Goal: Task Accomplishment & Management: Complete application form

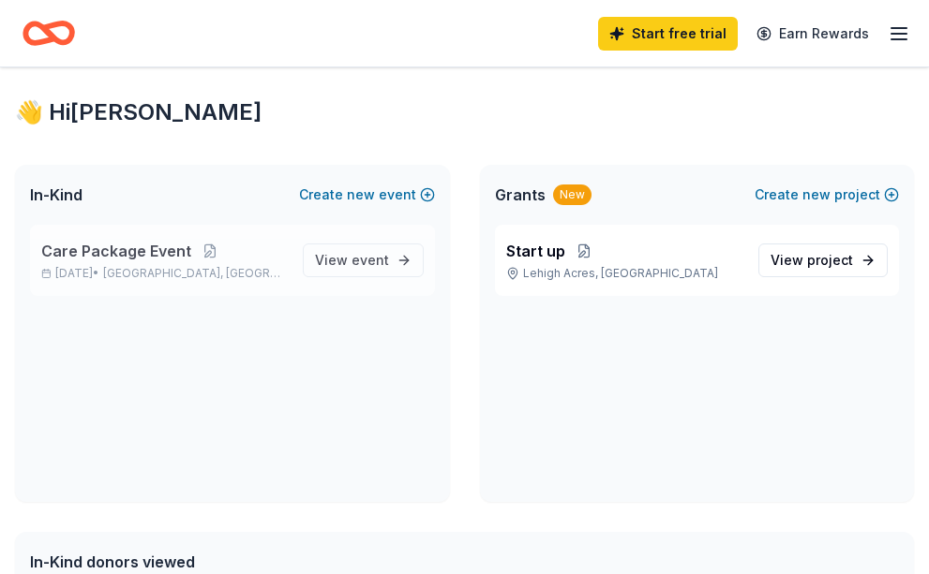
click at [119, 257] on span "Care Package Event" at bounding box center [116, 251] width 150 height 22
click at [118, 255] on span "Care Package Event" at bounding box center [116, 251] width 150 height 22
click at [205, 252] on button at bounding box center [209, 251] width 37 height 15
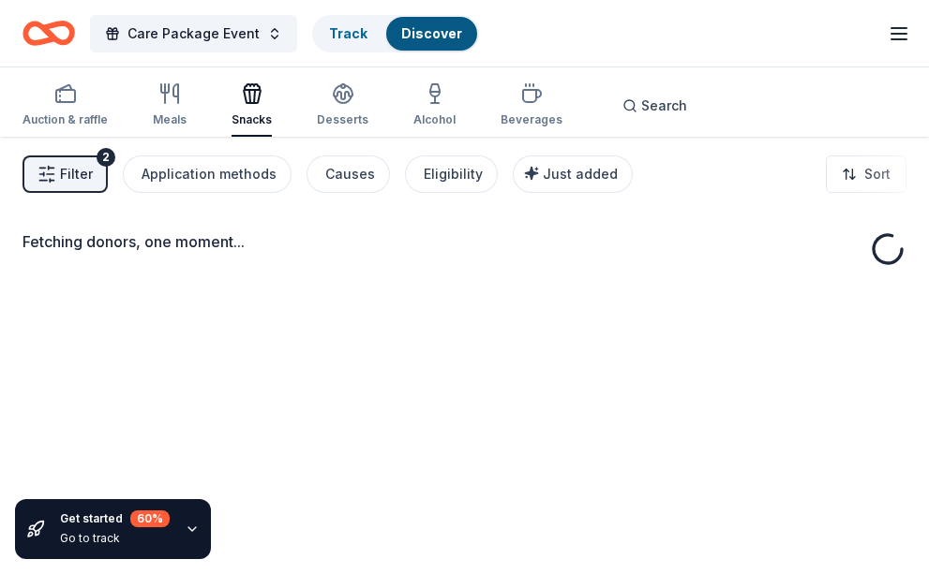
click at [351, 442] on div "Fetching donors, one moment..." at bounding box center [464, 424] width 929 height 574
click at [184, 40] on span "Care Package Event" at bounding box center [193, 33] width 132 height 22
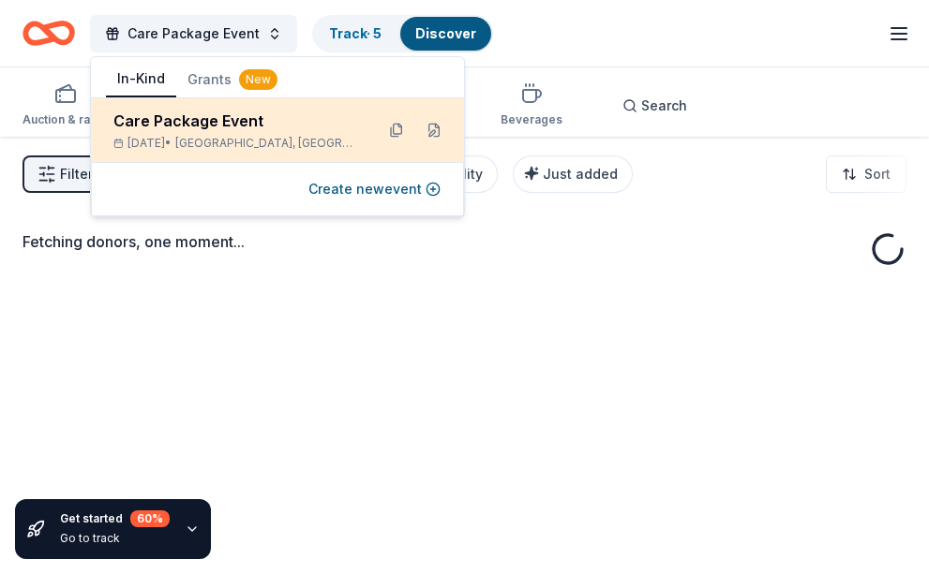
click at [248, 142] on span "Miami Gardens, FL" at bounding box center [267, 143] width 184 height 15
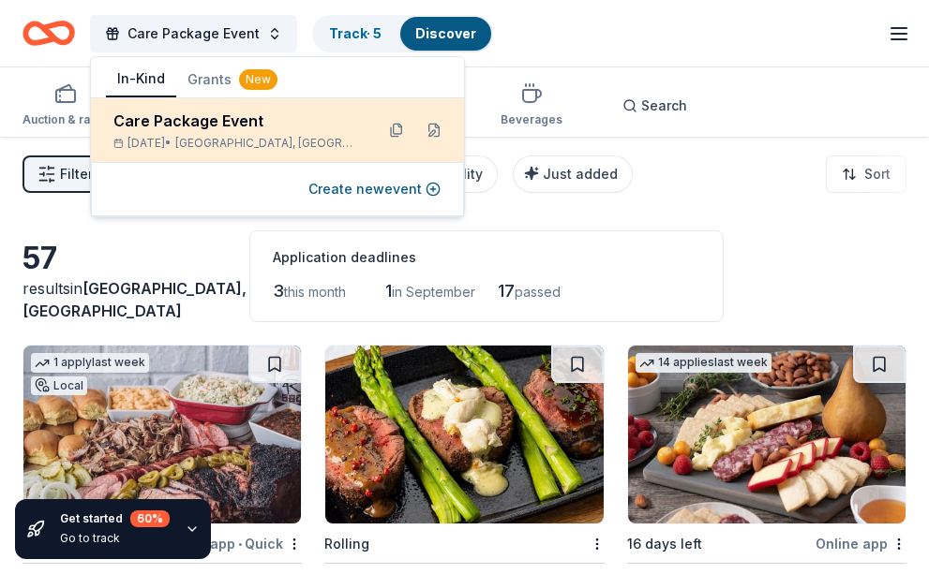
click at [241, 140] on span "Miami Gardens, FL" at bounding box center [267, 143] width 184 height 15
click at [419, 126] on button at bounding box center [434, 130] width 30 height 30
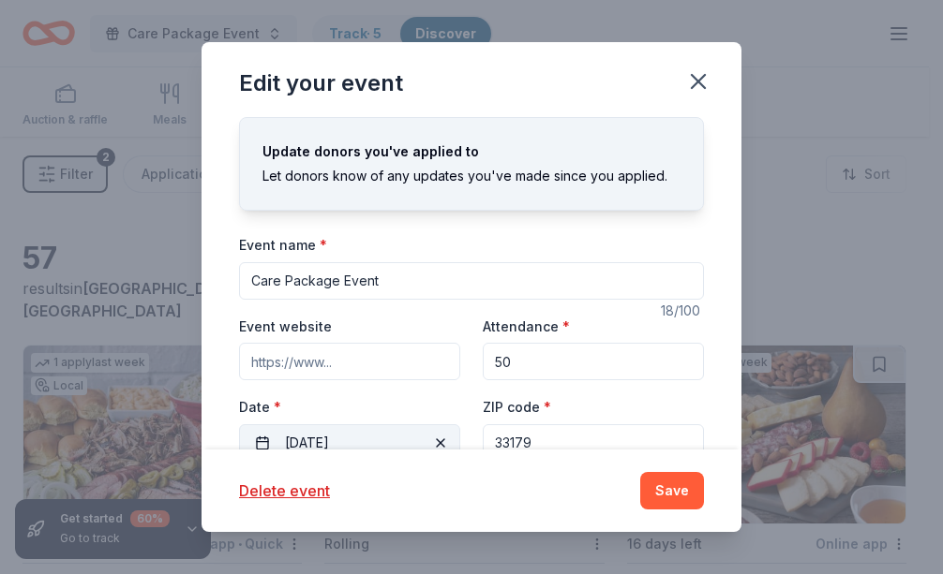
click at [435, 443] on span "button" at bounding box center [440, 443] width 22 height 22
click at [347, 443] on span "Pick a date" at bounding box center [319, 443] width 69 height 22
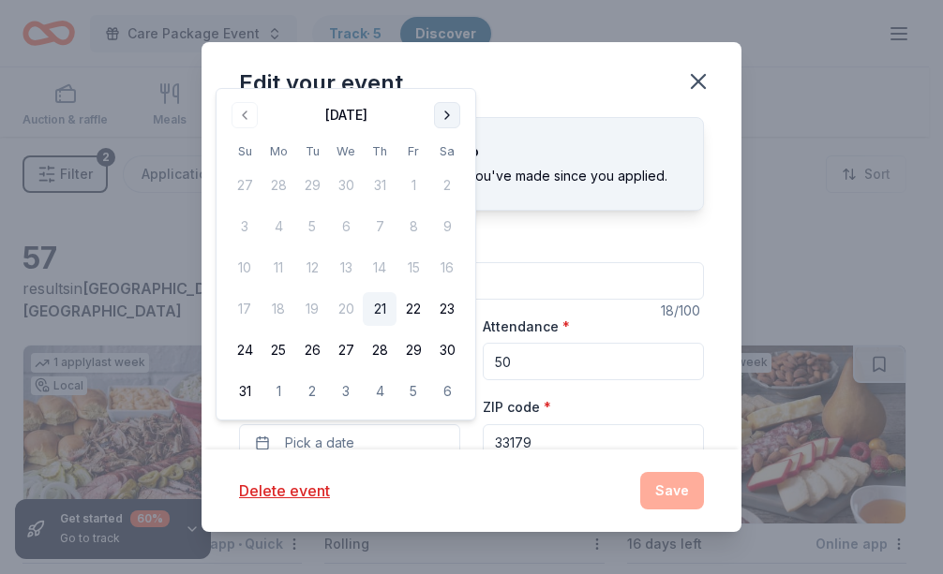
click at [453, 115] on button "Go to next month" at bounding box center [447, 115] width 26 height 26
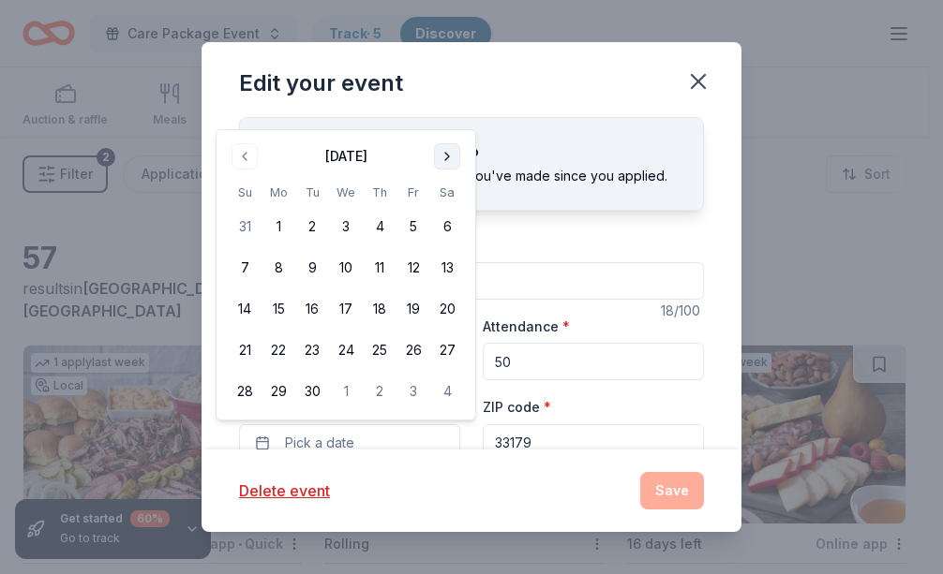
click at [447, 156] on button "Go to next month" at bounding box center [447, 156] width 26 height 26
click at [448, 313] on button "18" at bounding box center [447, 309] width 34 height 34
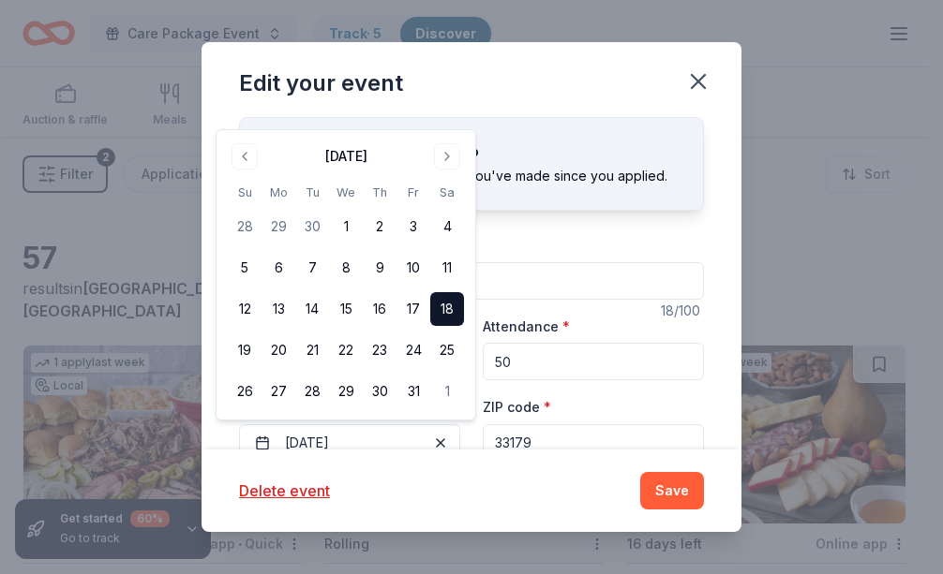
click at [631, 259] on div "Event name * Care Package Event" at bounding box center [471, 266] width 465 height 67
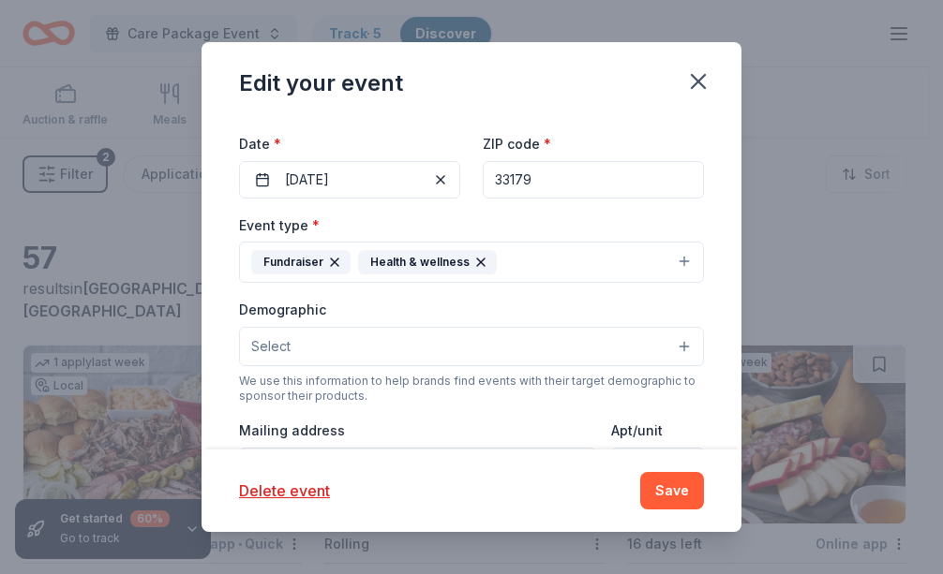
scroll to position [281, 0]
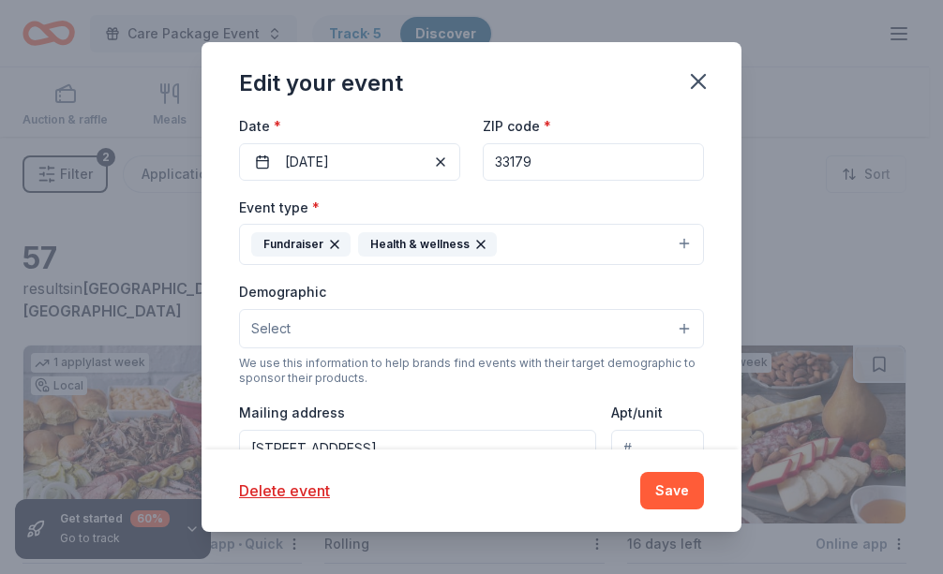
drag, startPoint x: 546, startPoint y: 170, endPoint x: 476, endPoint y: 154, distance: 72.1
click at [483, 157] on input "33179" at bounding box center [593, 161] width 221 height 37
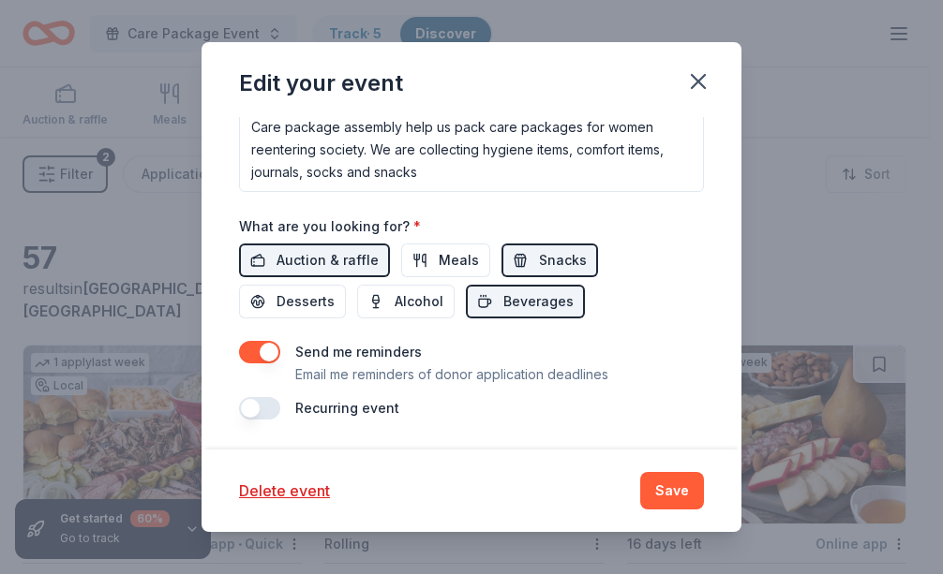
scroll to position [588, 0]
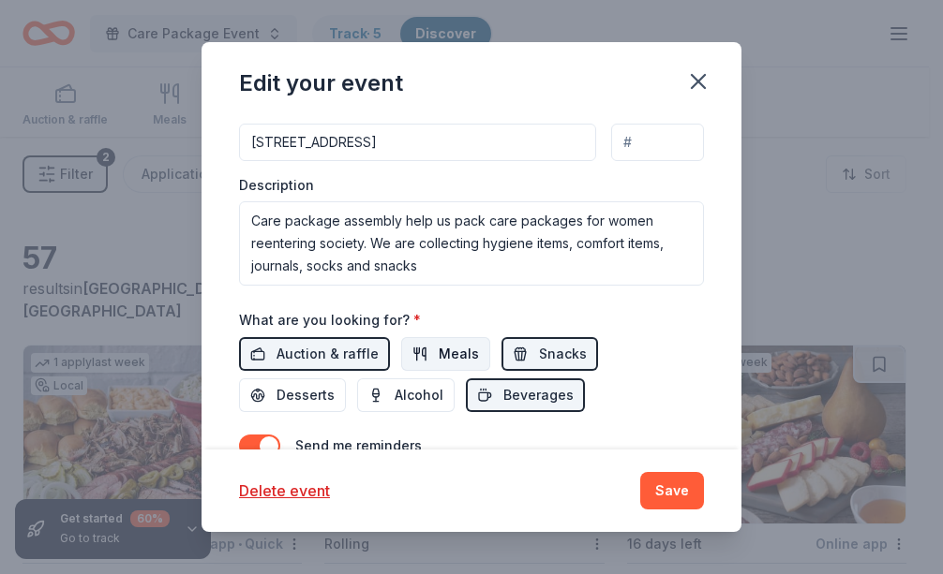
type input "33916"
drag, startPoint x: 458, startPoint y: 356, endPoint x: 603, endPoint y: 500, distance: 204.1
click at [589, 502] on div "Edit your event Update donors you've applied to Let donors know of any updates …" at bounding box center [471, 287] width 540 height 490
click at [663, 491] on button "Save" at bounding box center [672, 490] width 64 height 37
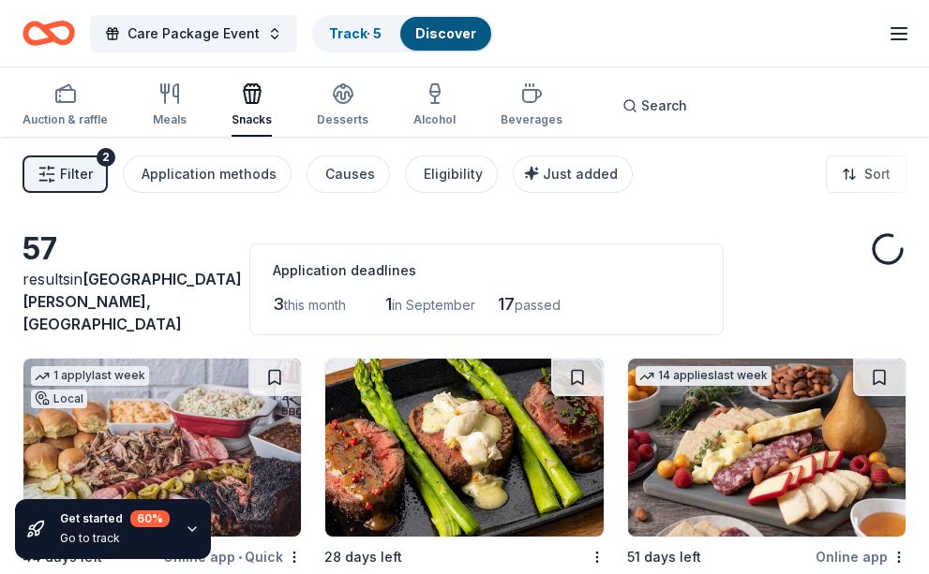
click at [51, 185] on button "Filter 2" at bounding box center [64, 174] width 85 height 37
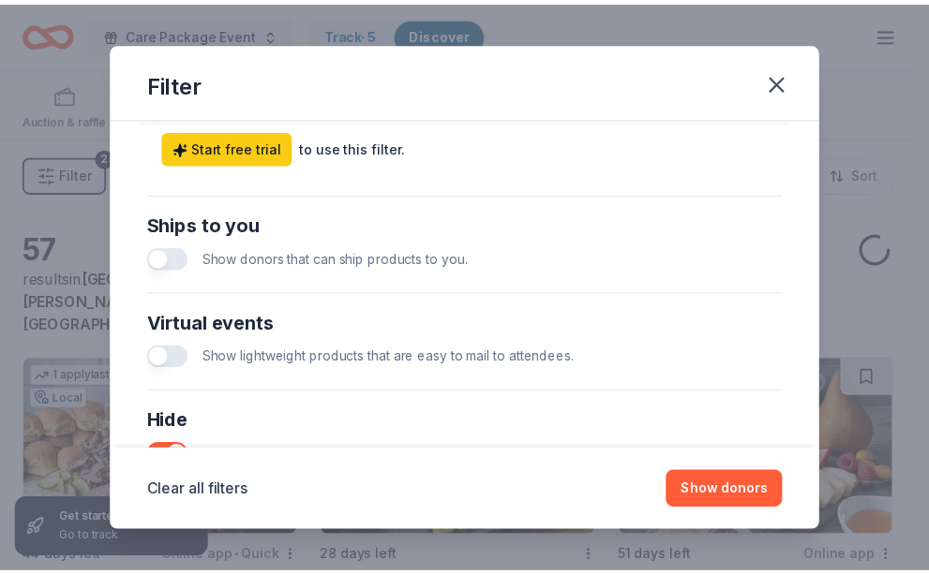
scroll to position [843, 0]
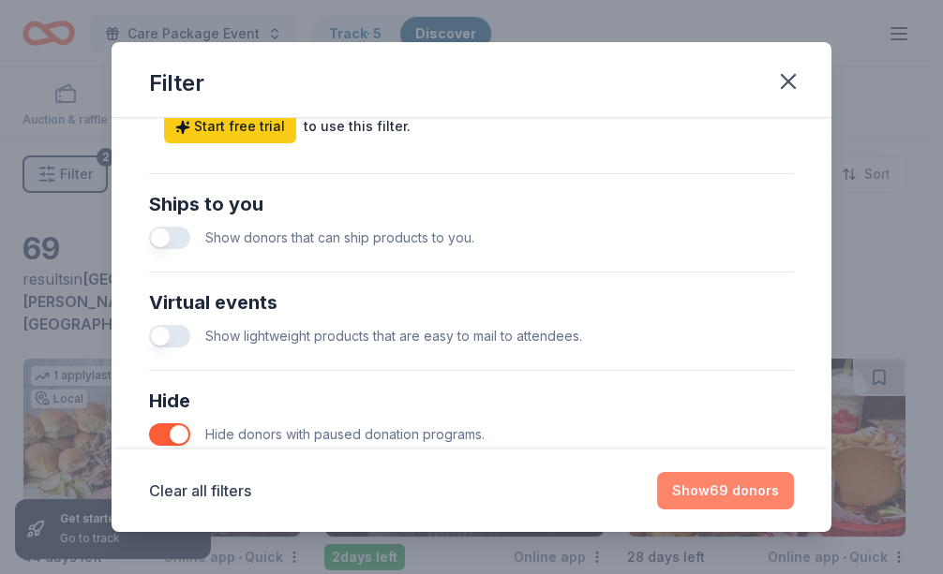
click at [717, 499] on button "Show 69 donors" at bounding box center [725, 490] width 137 height 37
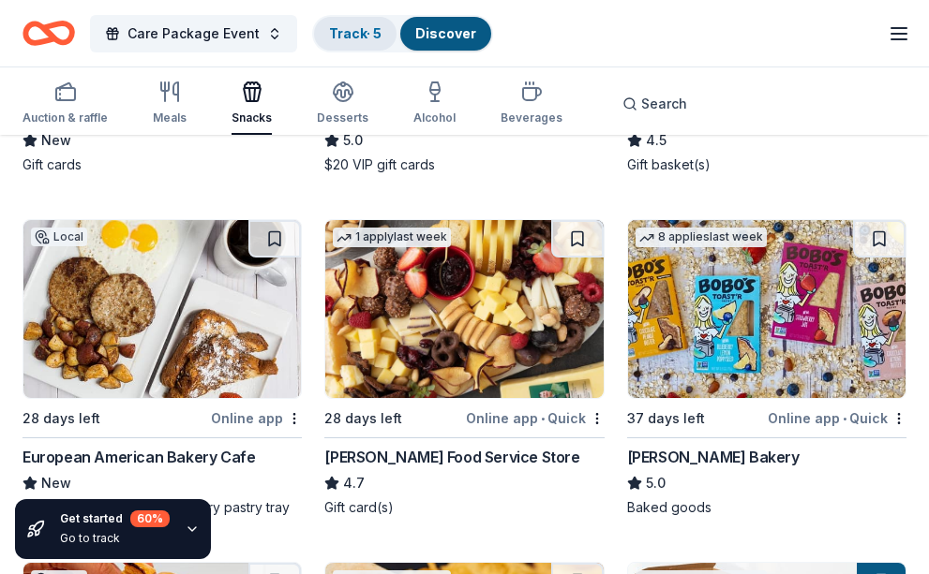
click at [374, 33] on link "Track · 5" at bounding box center [355, 33] width 52 height 16
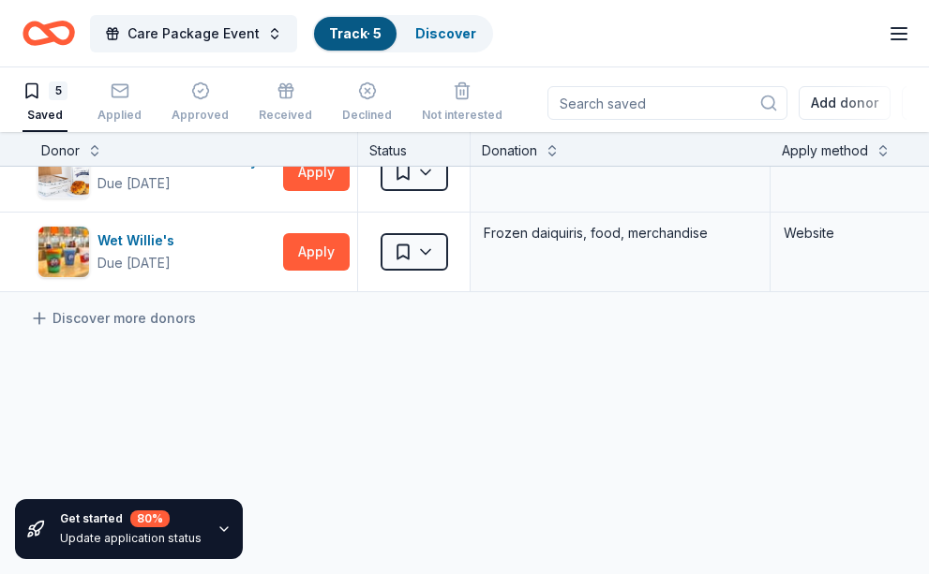
scroll to position [281, 0]
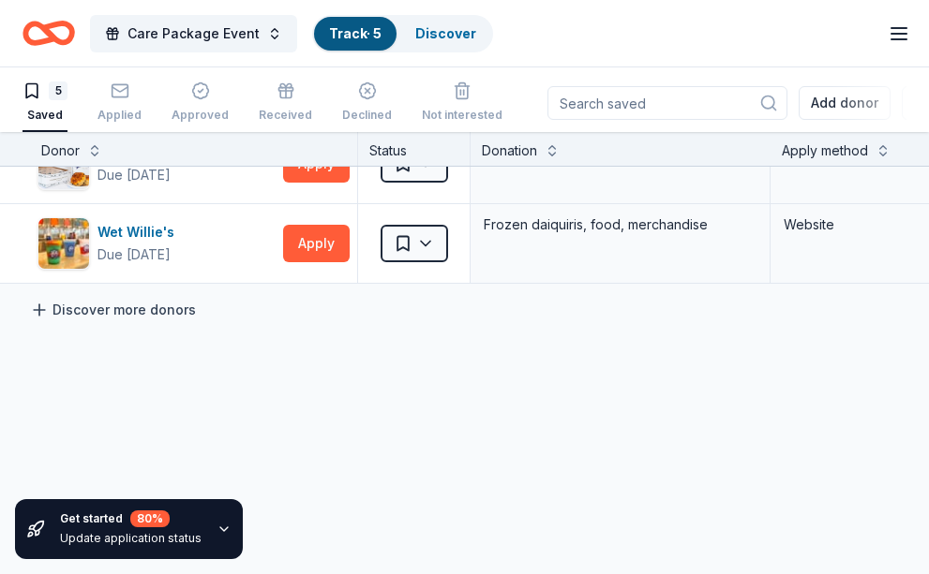
click at [131, 316] on link "Discover more donors" at bounding box center [113, 310] width 166 height 22
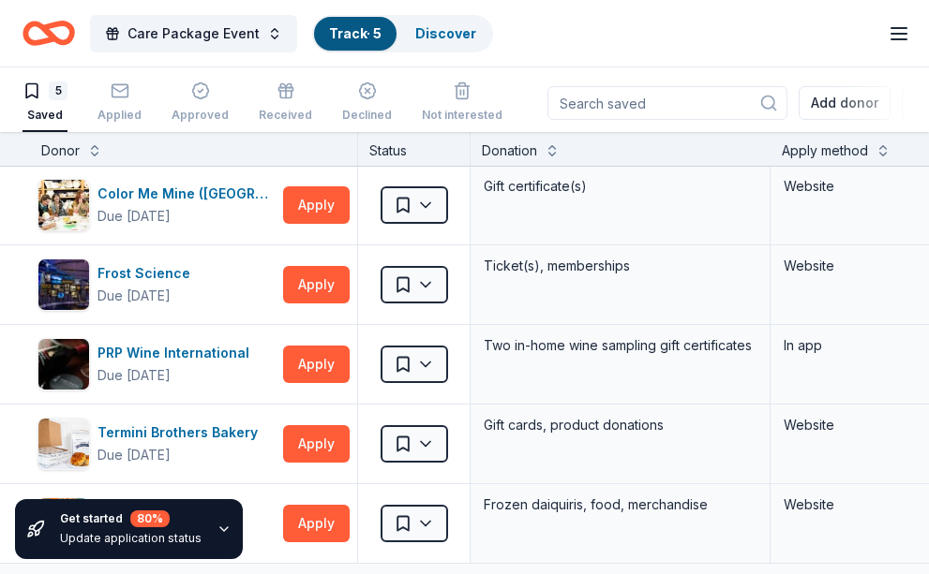
scroll to position [0, 0]
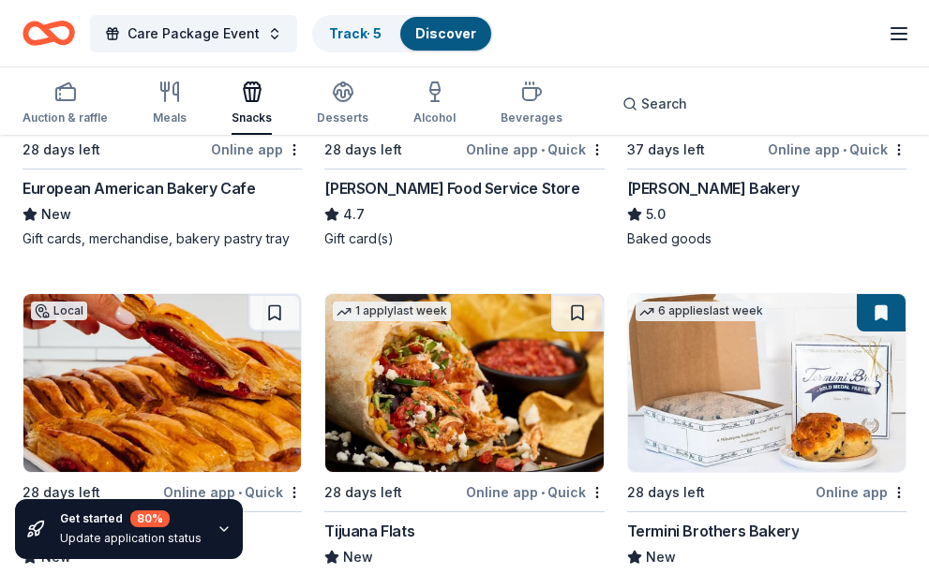
scroll to position [1105, 0]
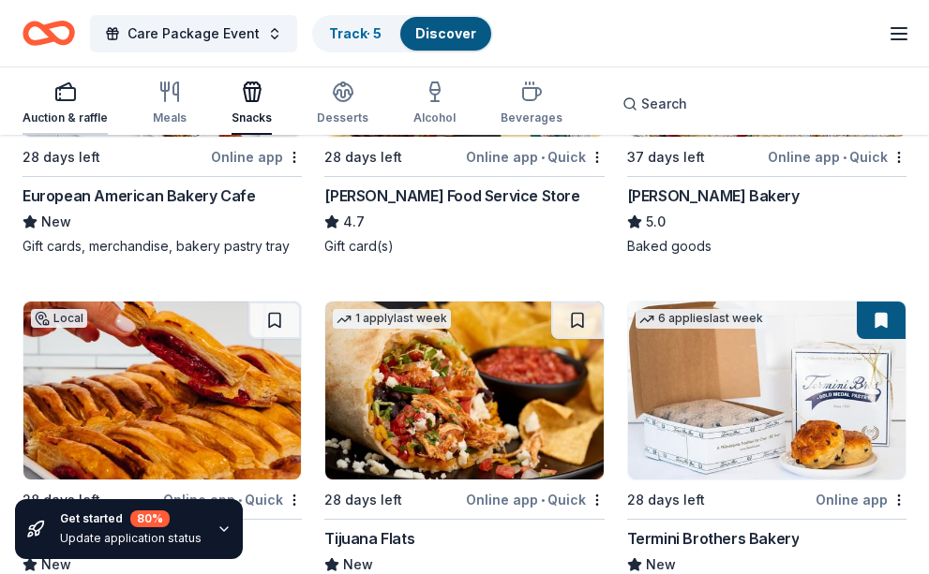
click at [85, 96] on div "button" at bounding box center [64, 92] width 85 height 22
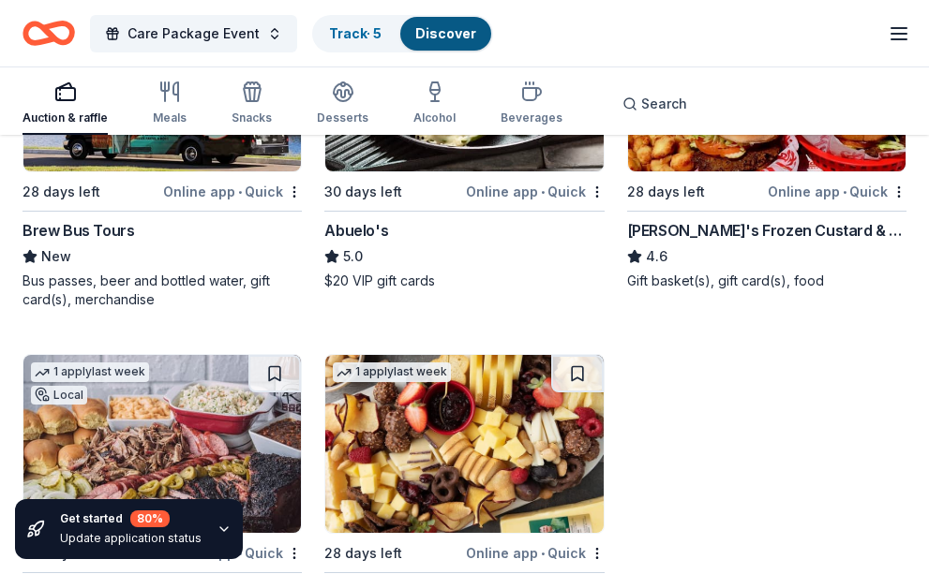
scroll to position [2249, 0]
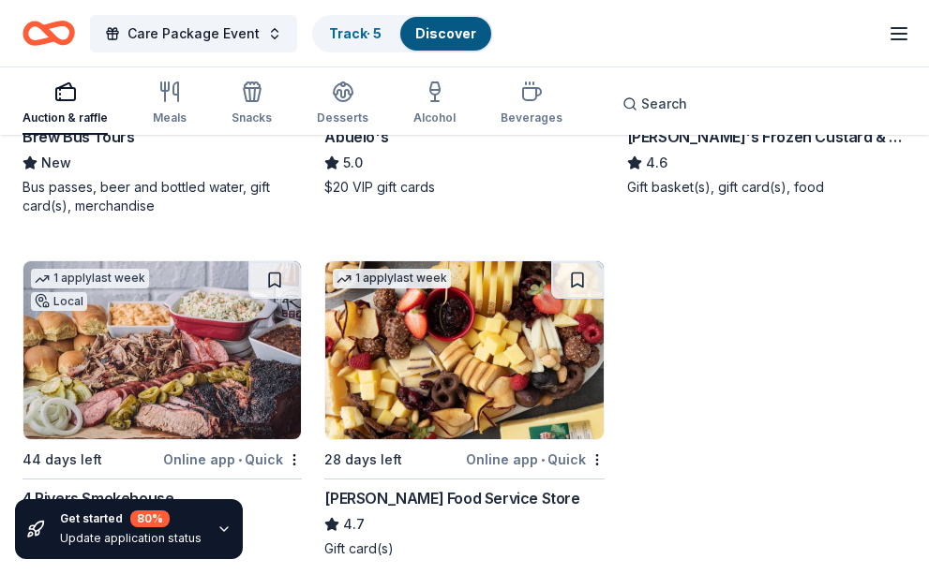
click at [411, 355] on img at bounding box center [463, 350] width 277 height 178
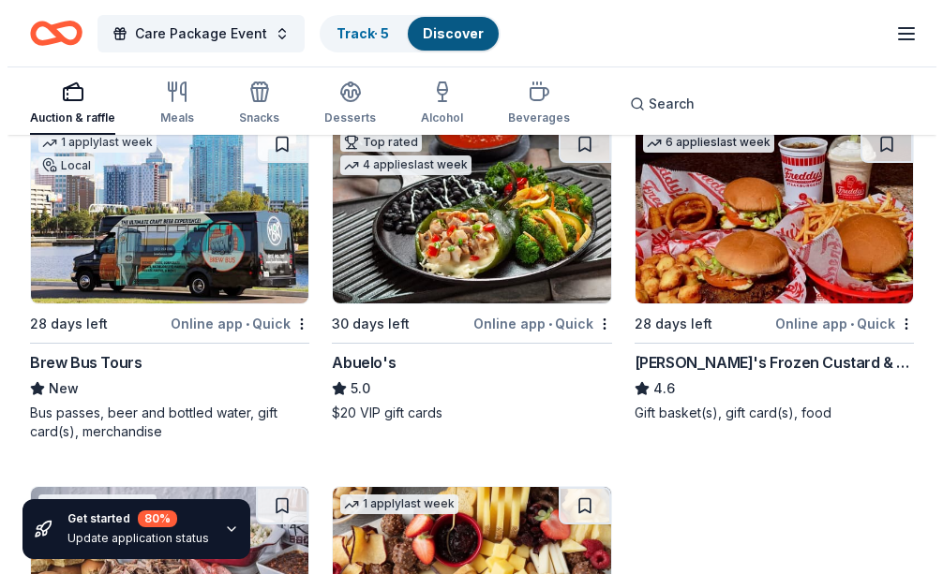
scroll to position [1968, 0]
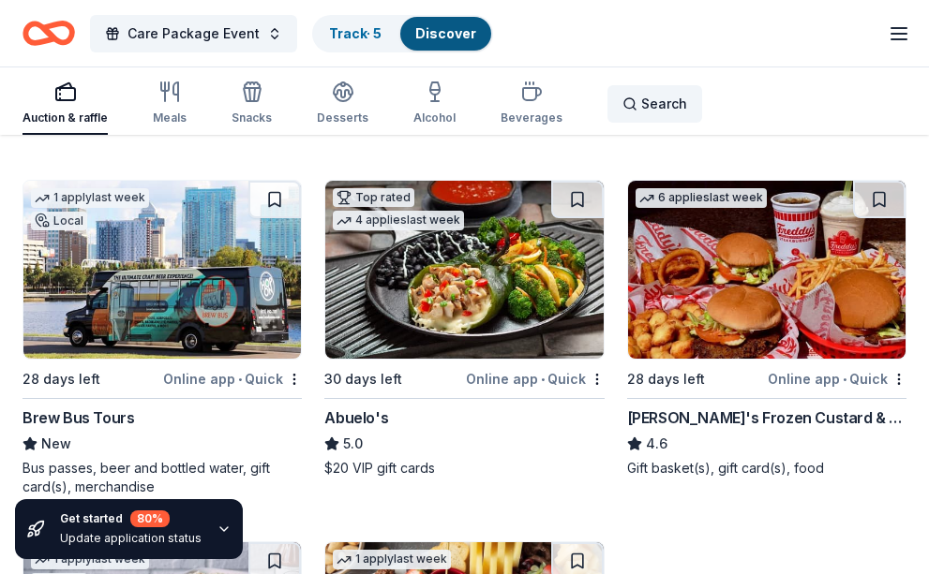
click at [622, 100] on div "Search" at bounding box center [654, 104] width 65 height 22
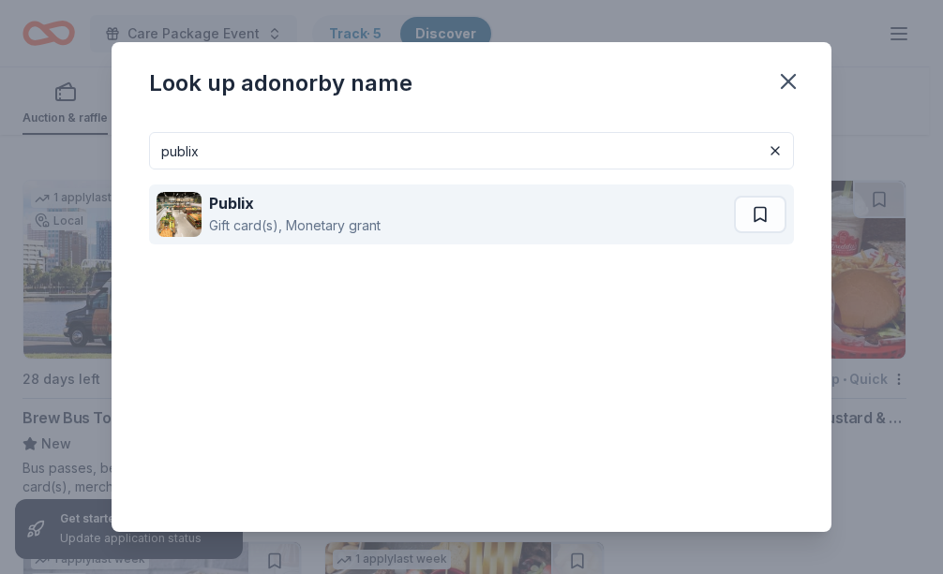
type input "publix"
click at [252, 216] on div "Gift card(s), Monetary grant" at bounding box center [294, 226] width 171 height 22
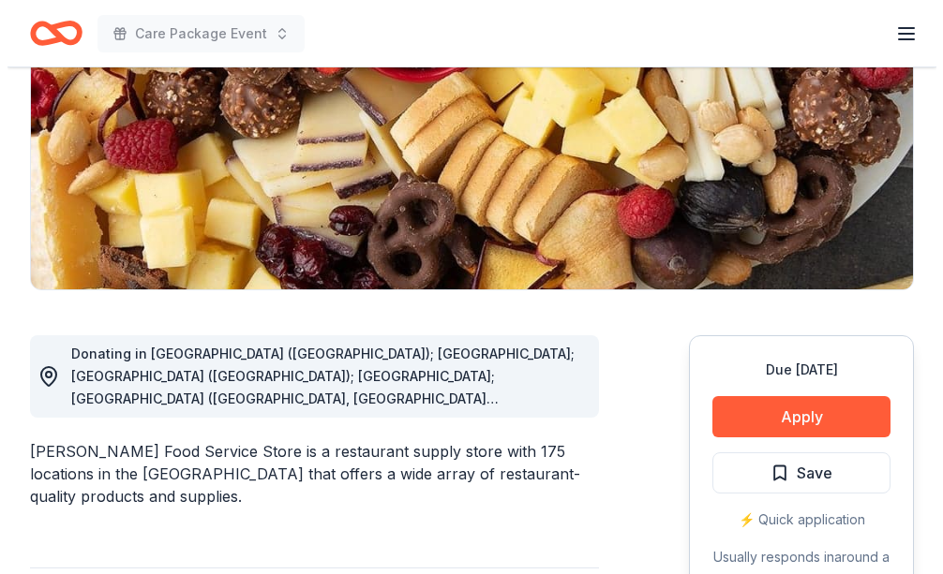
scroll to position [281, 0]
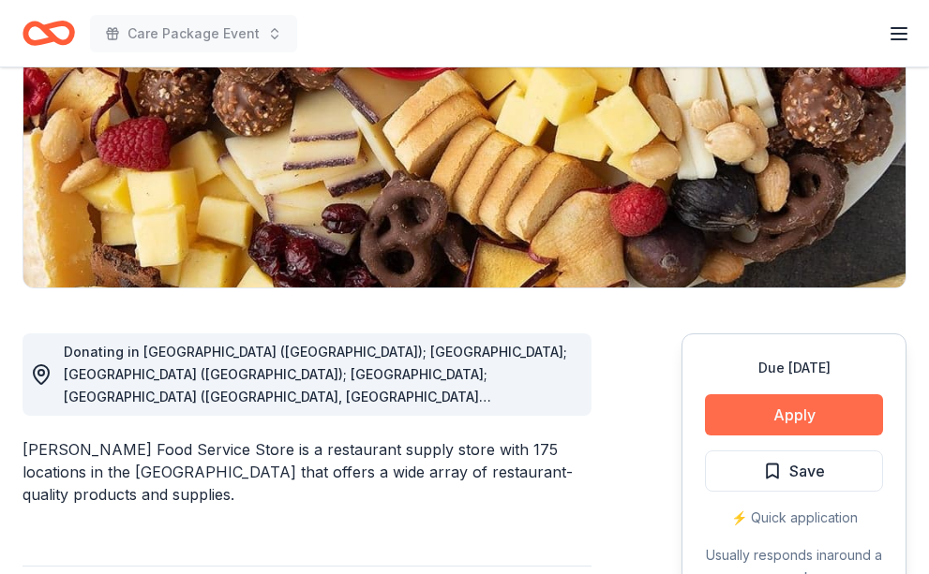
click at [818, 420] on button "Apply" at bounding box center [794, 415] width 178 height 41
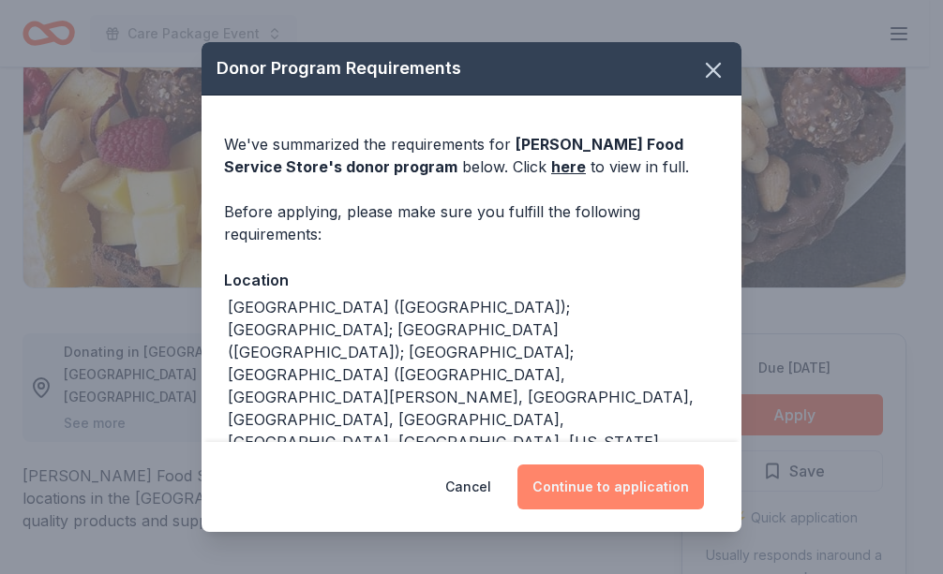
click at [602, 489] on button "Continue to application" at bounding box center [610, 487] width 186 height 45
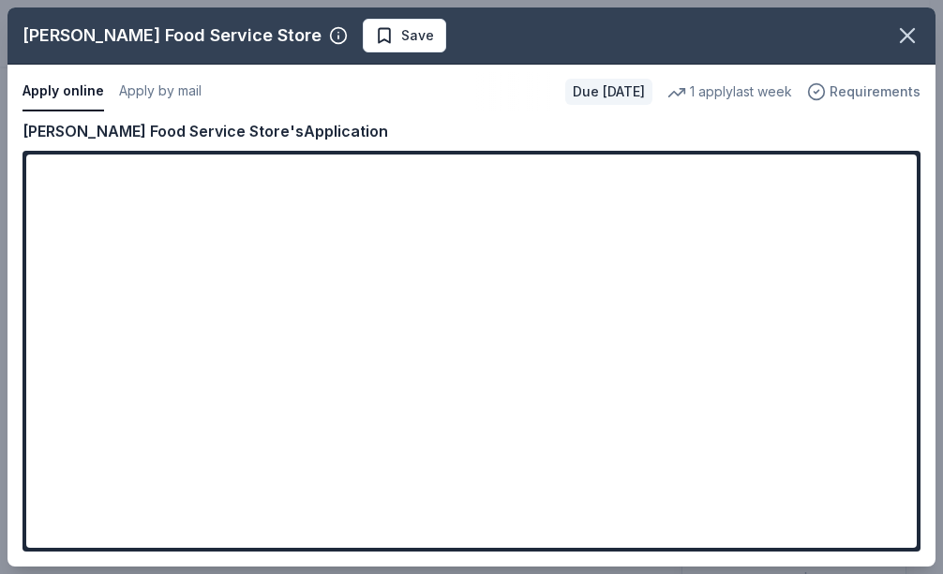
click at [885, 93] on span "Requirements" at bounding box center [874, 92] width 91 height 22
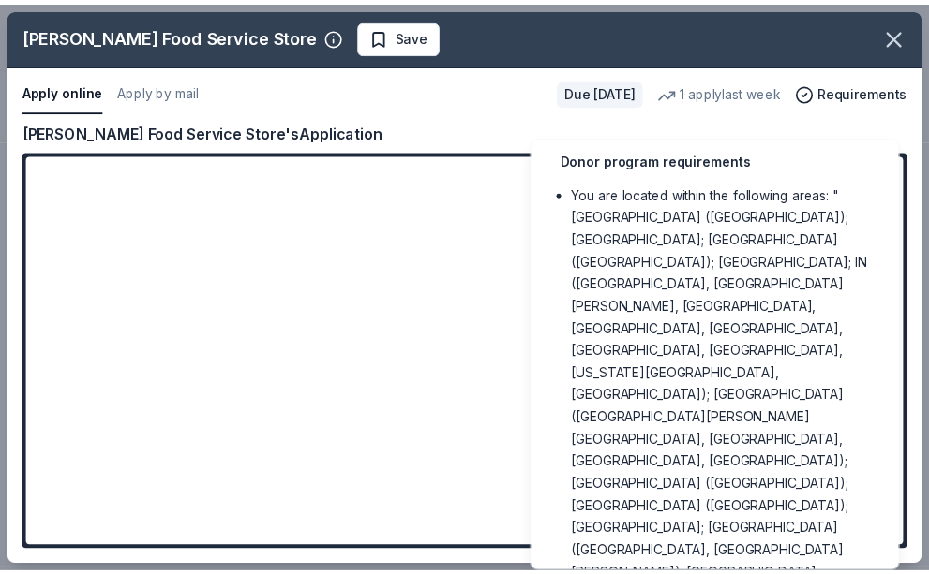
scroll to position [0, 0]
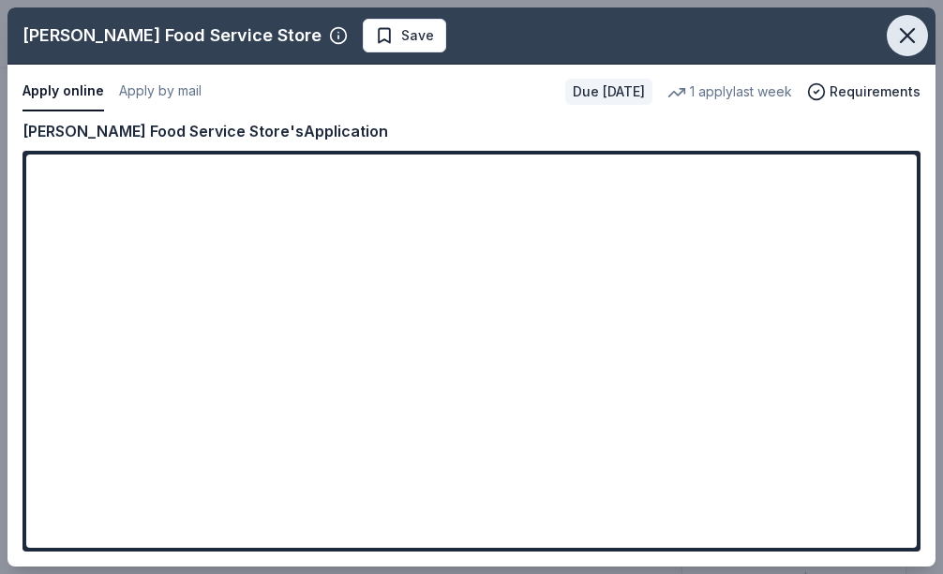
click at [898, 37] on icon "button" at bounding box center [907, 35] width 26 height 26
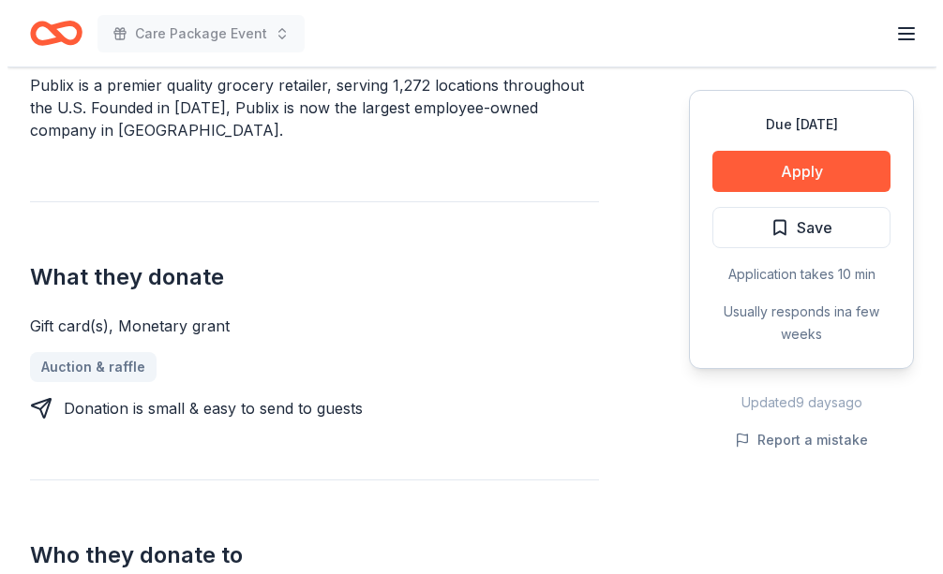
scroll to position [656, 0]
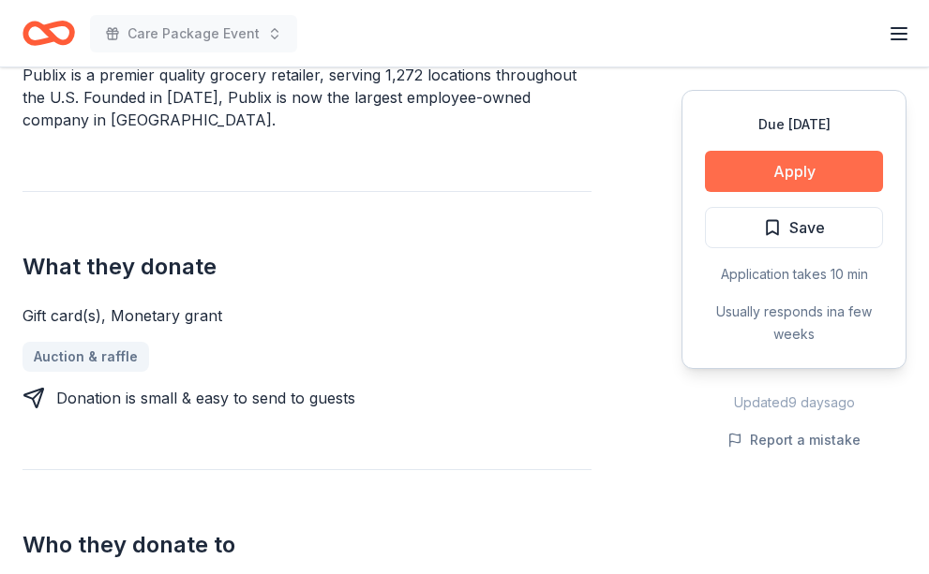
click at [794, 172] on button "Apply" at bounding box center [794, 171] width 178 height 41
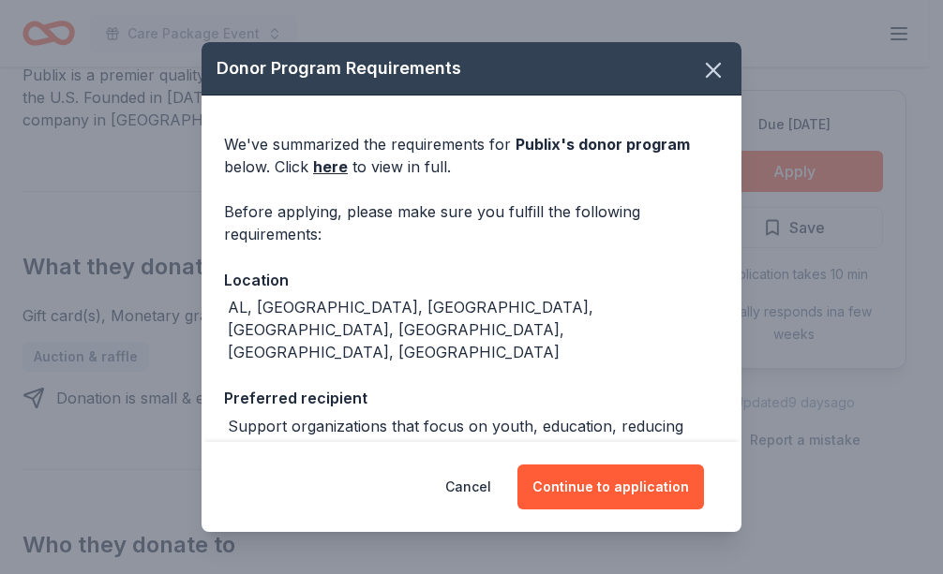
drag, startPoint x: 758, startPoint y: 159, endPoint x: 737, endPoint y: 145, distance: 25.7
drag, startPoint x: 737, startPoint y: 145, endPoint x: 812, endPoint y: 111, distance: 83.4
click at [812, 111] on div "Donor Program Requirements We've summarized the requirements for Publix 's dono…" at bounding box center [471, 287] width 943 height 574
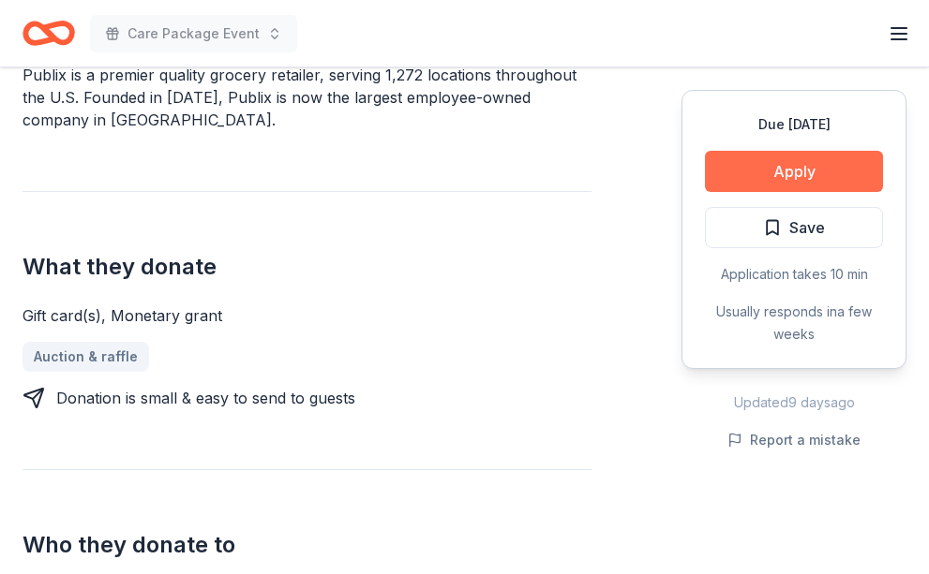
click at [746, 171] on button "Apply" at bounding box center [794, 171] width 178 height 41
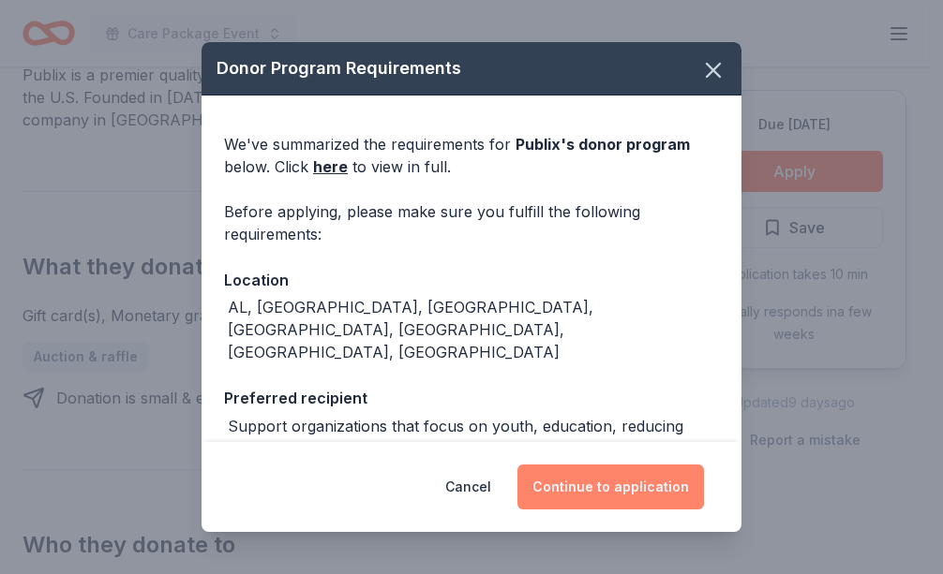
click at [605, 482] on button "Continue to application" at bounding box center [610, 487] width 186 height 45
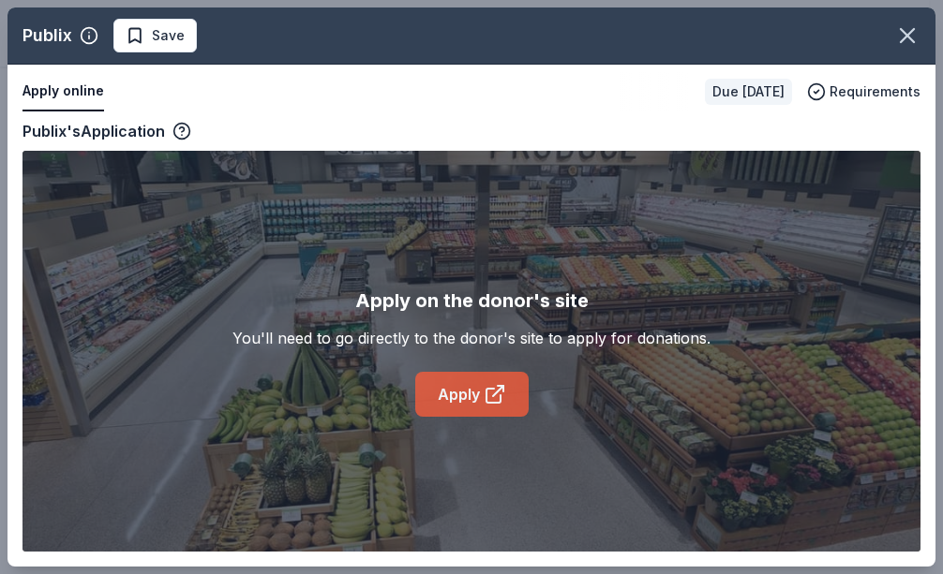
click at [440, 392] on link "Apply" at bounding box center [471, 394] width 113 height 45
